Goal: Navigation & Orientation: Find specific page/section

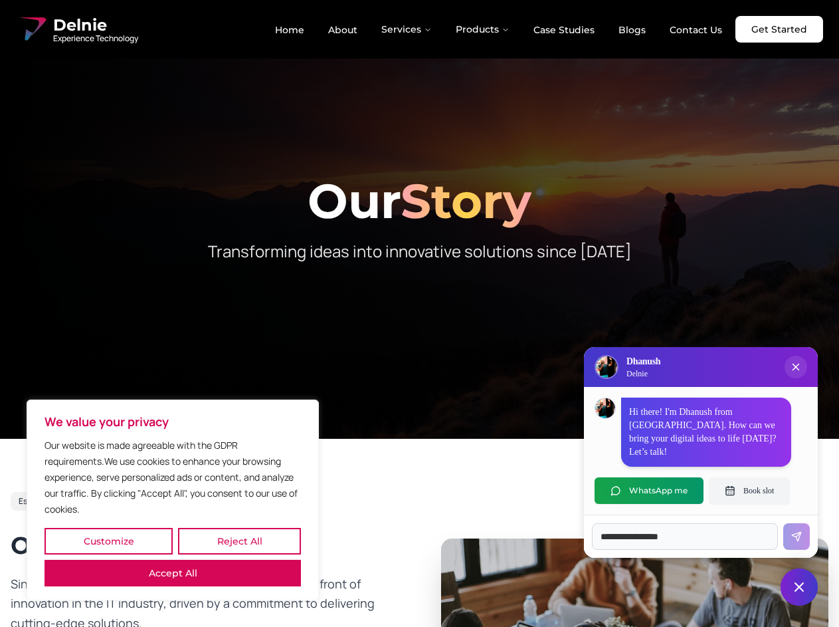
click at [108, 541] on button "Customize" at bounding box center [109, 541] width 128 height 27
click at [0, 0] on div at bounding box center [0, 0] width 0 height 0
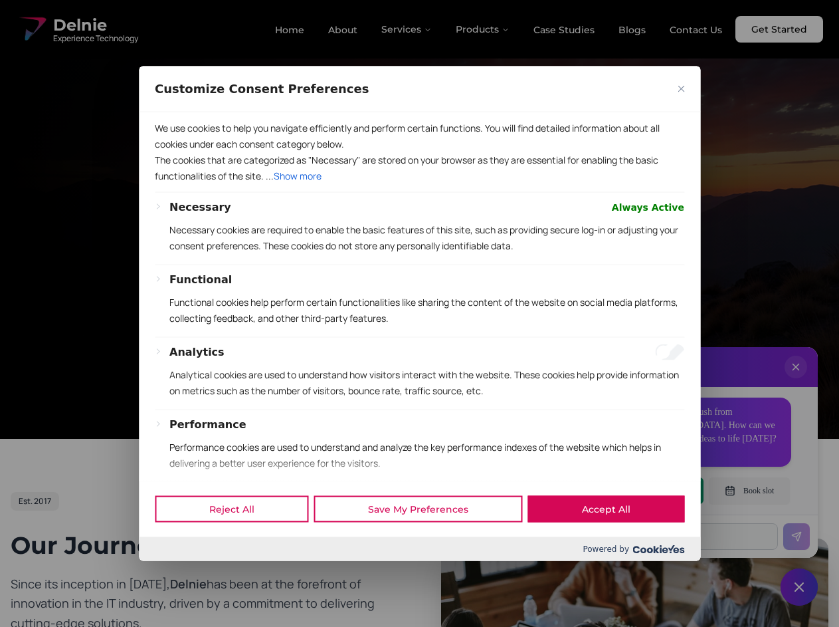
click at [173, 573] on div at bounding box center [419, 313] width 839 height 627
click at [419, 313] on div at bounding box center [419, 313] width 839 height 627
click at [407, 29] on div at bounding box center [419, 313] width 839 height 627
click at [483, 29] on div at bounding box center [419, 313] width 839 height 627
click at [796, 380] on div at bounding box center [419, 313] width 839 height 627
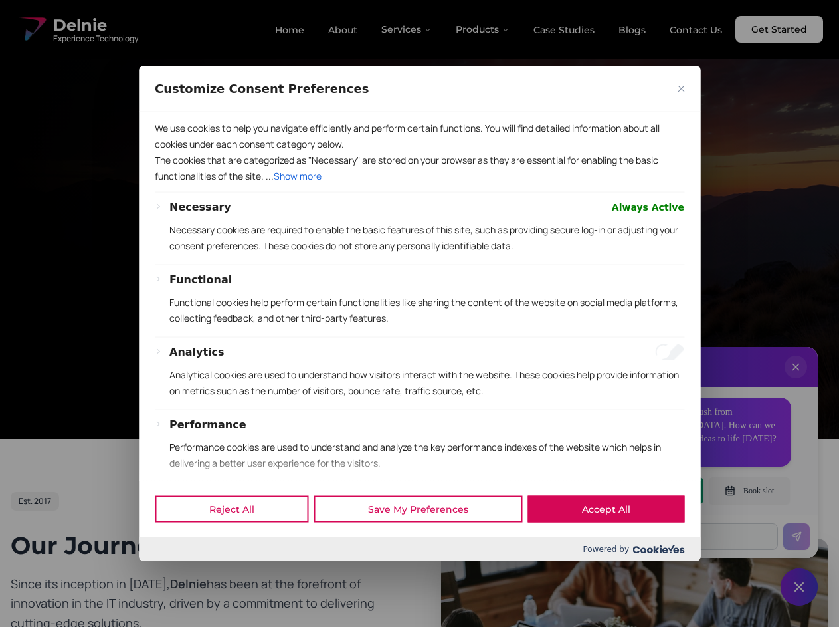
click at [649, 490] on div "Reject All Save My Preferences Accept All" at bounding box center [420, 508] width 562 height 56
click at [750, 490] on div at bounding box center [419, 313] width 839 height 627
click at [799, 587] on div at bounding box center [419, 313] width 839 height 627
